Goal: Communication & Community: Answer question/provide support

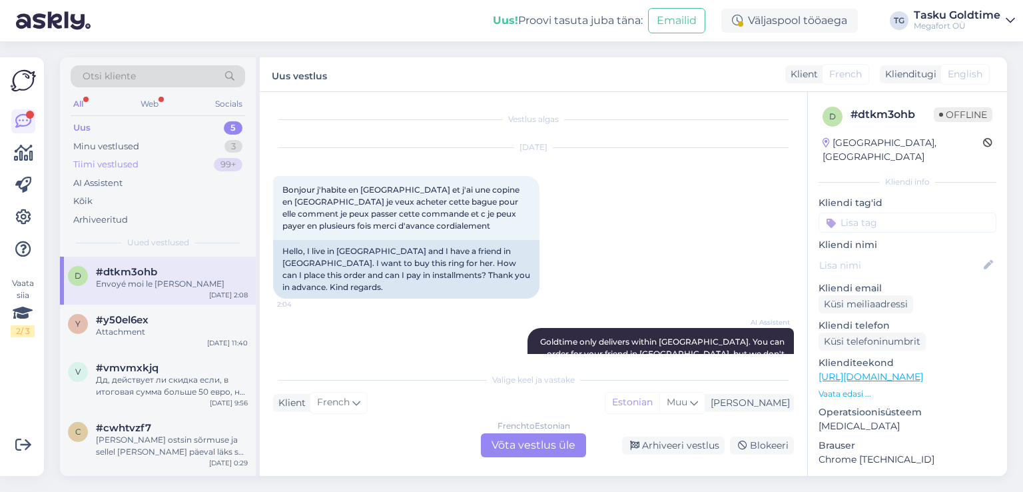
scroll to position [600, 0]
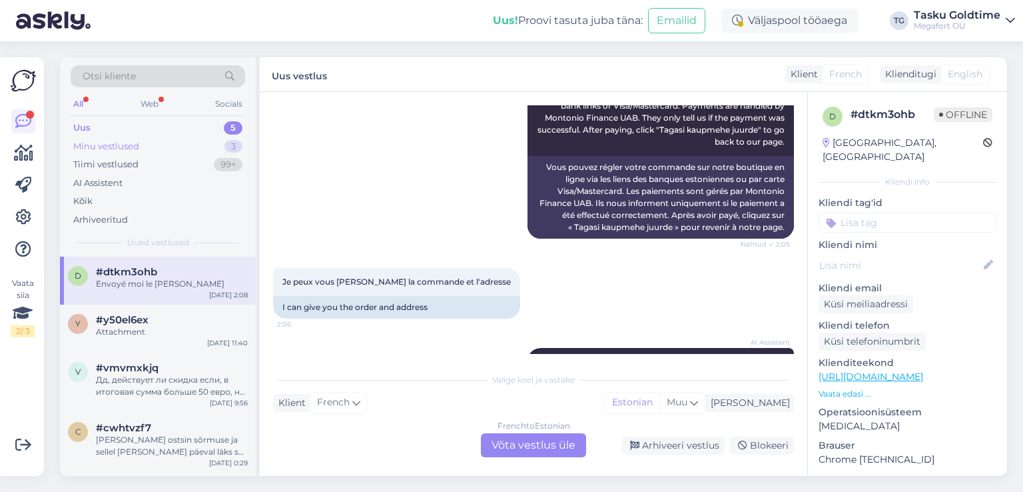
click at [211, 150] on div "Minu vestlused 3" at bounding box center [158, 146] width 175 height 19
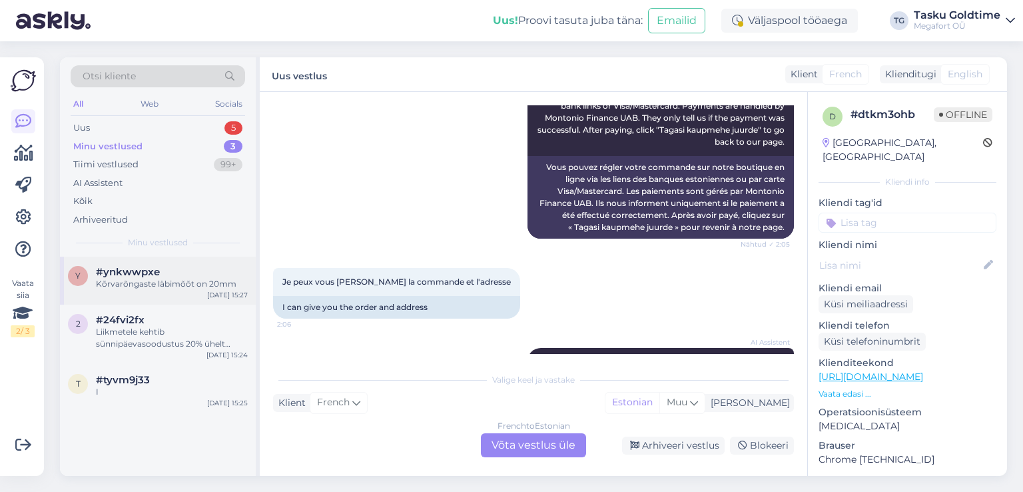
click at [218, 274] on div "#ynkwwpxe" at bounding box center [172, 272] width 152 height 12
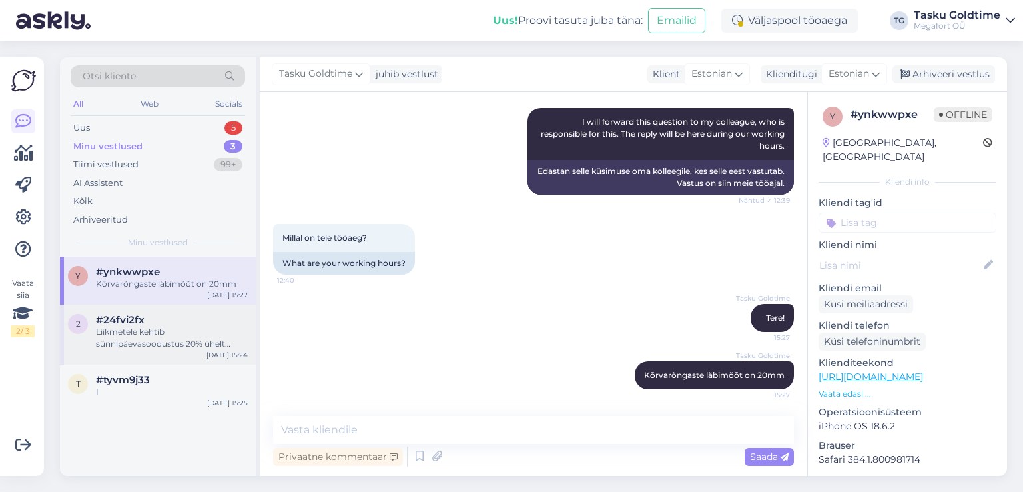
click at [221, 314] on div "#24fvi2fx" at bounding box center [172, 320] width 152 height 12
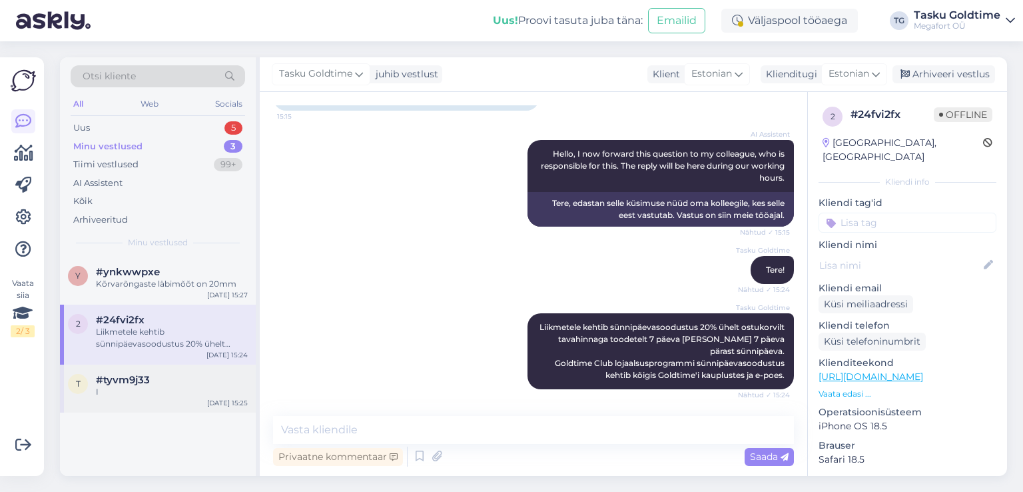
click at [205, 371] on div "t #tyvm9j33 I [DATE] 15:25" at bounding box center [158, 388] width 196 height 48
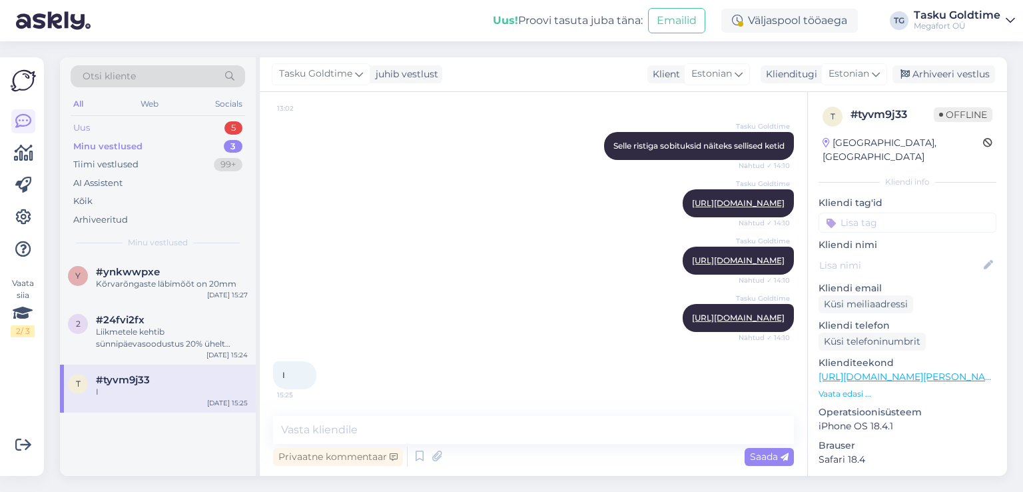
click at [220, 126] on div "Uus 5" at bounding box center [158, 128] width 175 height 19
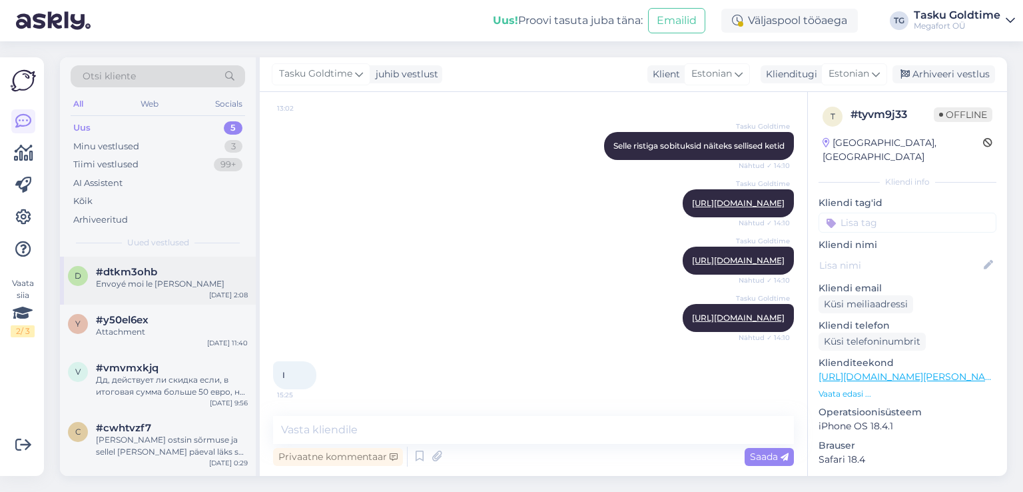
click at [197, 259] on div "d #dtkm3ohb Envoyé moi le [PERSON_NAME] [DATE] 2:08" at bounding box center [158, 280] width 196 height 48
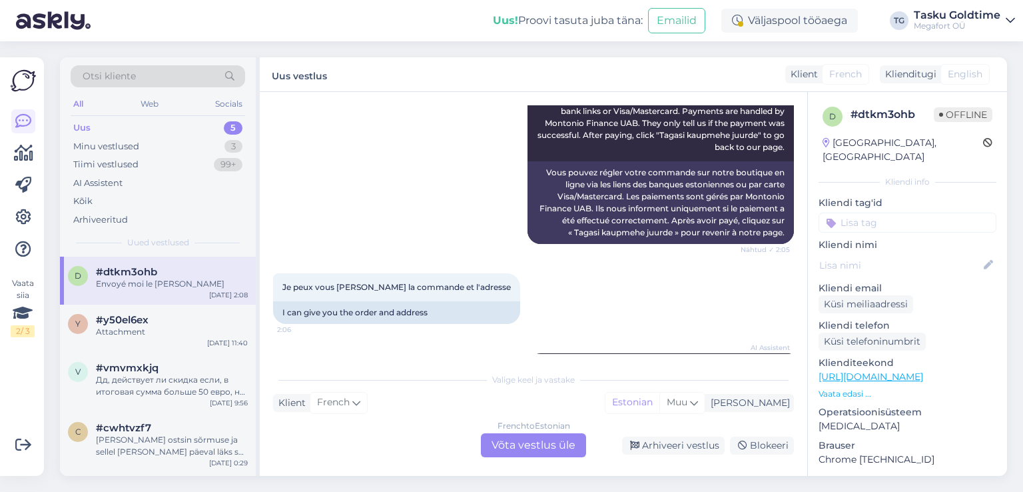
scroll to position [807, 0]
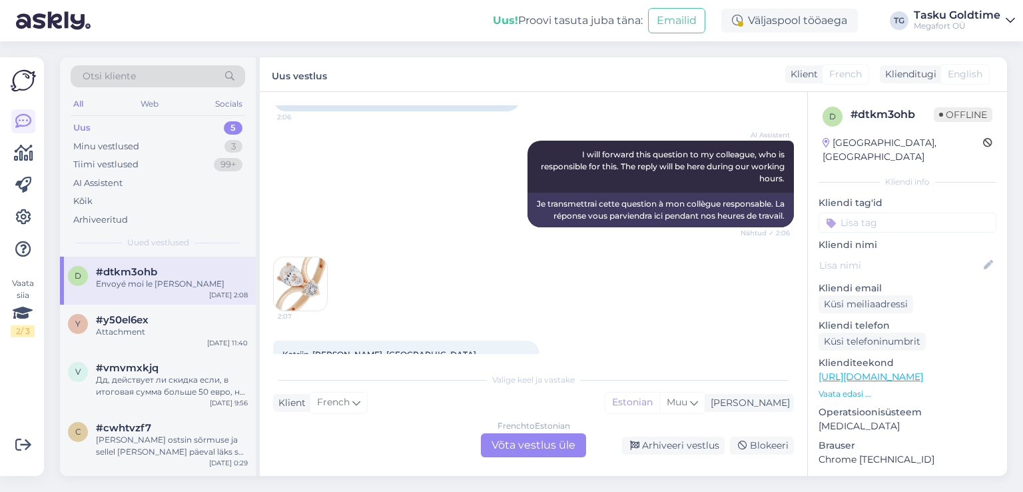
click at [310, 257] on img at bounding box center [300, 283] width 53 height 53
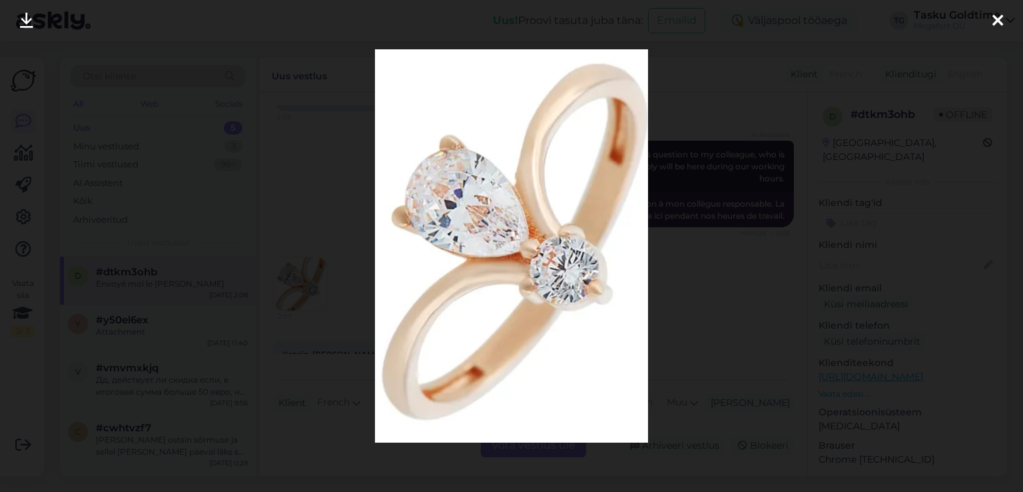
click at [324, 215] on div at bounding box center [511, 246] width 1023 height 492
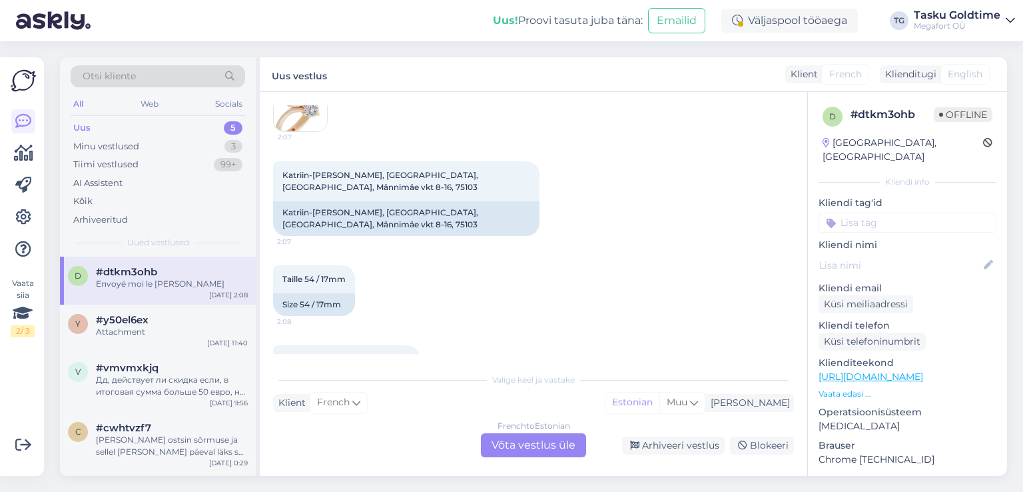
scroll to position [1007, 0]
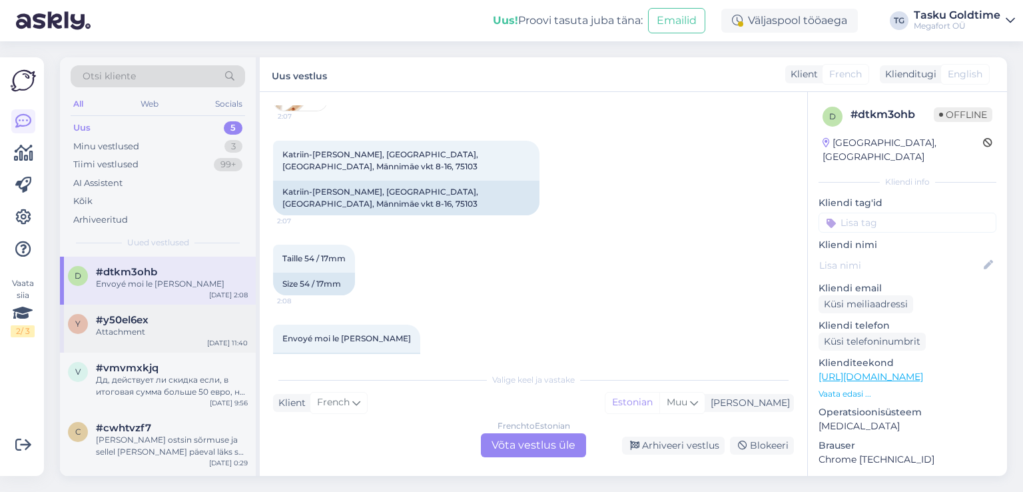
click at [203, 344] on div "y #y50el6ex Attachment [DATE] 11:40" at bounding box center [158, 328] width 196 height 48
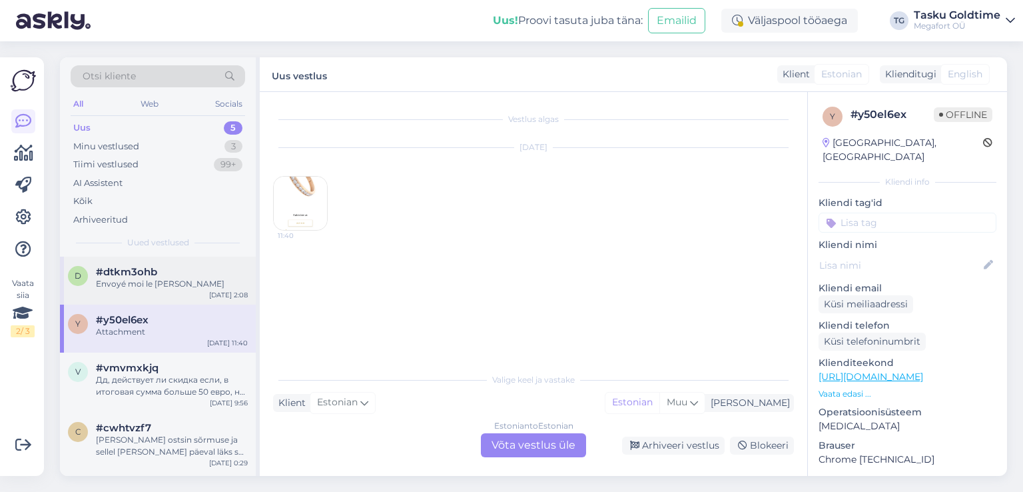
click at [246, 268] on div "#dtkm3ohb" at bounding box center [172, 272] width 152 height 12
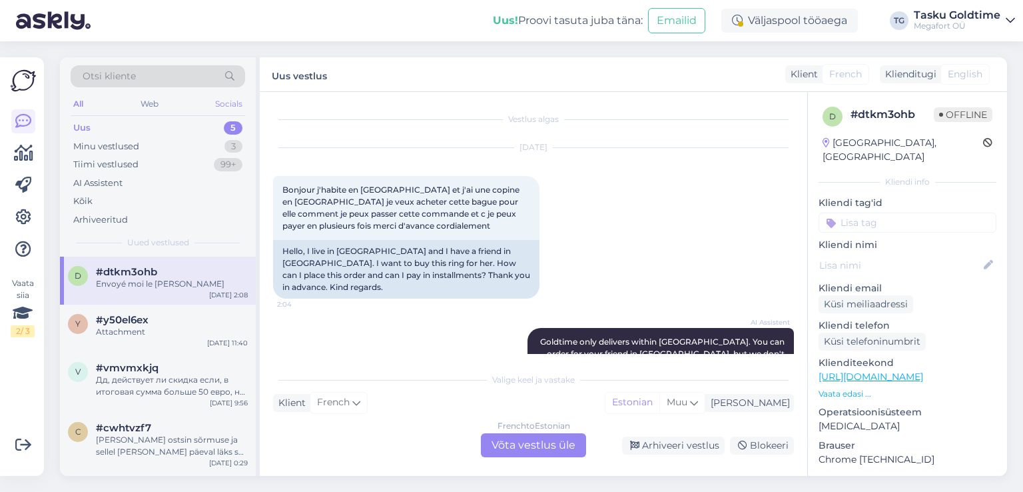
scroll to position [1007, 0]
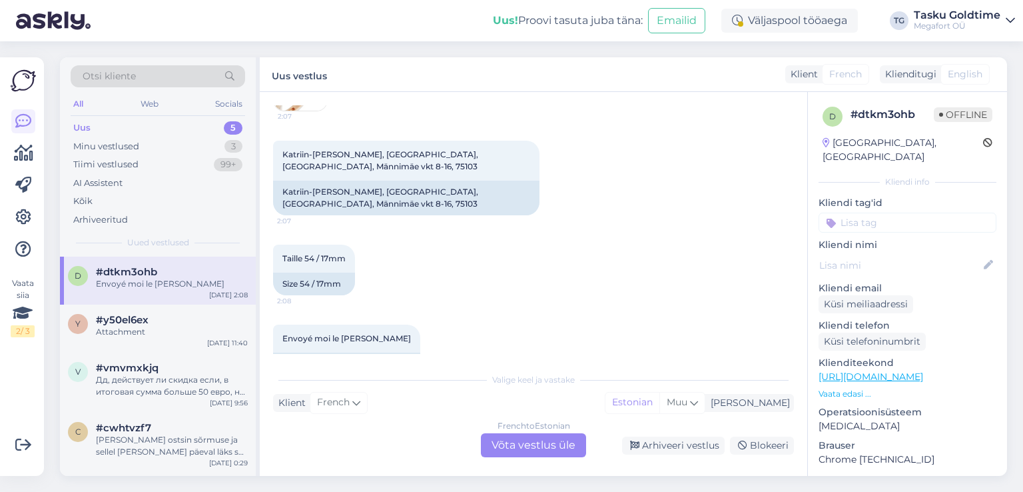
click at [222, 131] on div "Uus 5" at bounding box center [158, 128] width 175 height 19
